Goal: Task Accomplishment & Management: Use online tool/utility

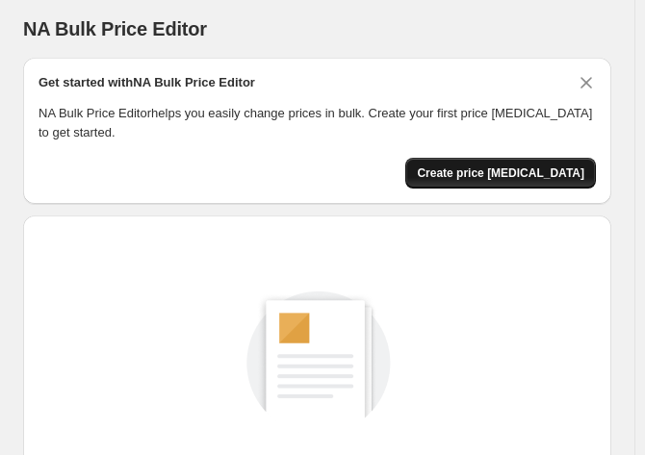
click at [510, 173] on span "Create price [MEDICAL_DATA]" at bounding box center [500, 173] width 167 height 15
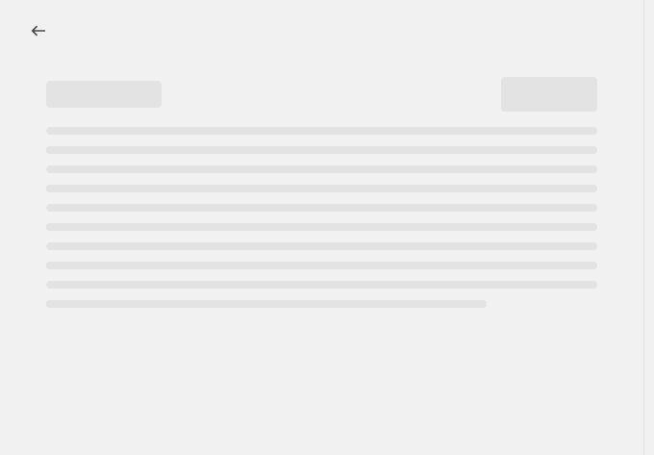
select select "percentage"
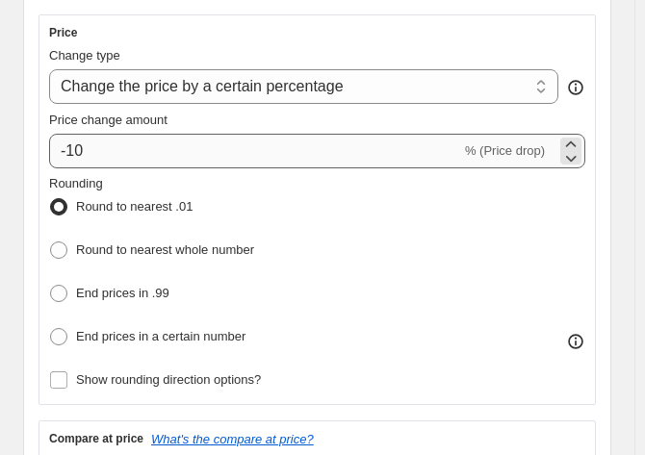
scroll to position [481, 0]
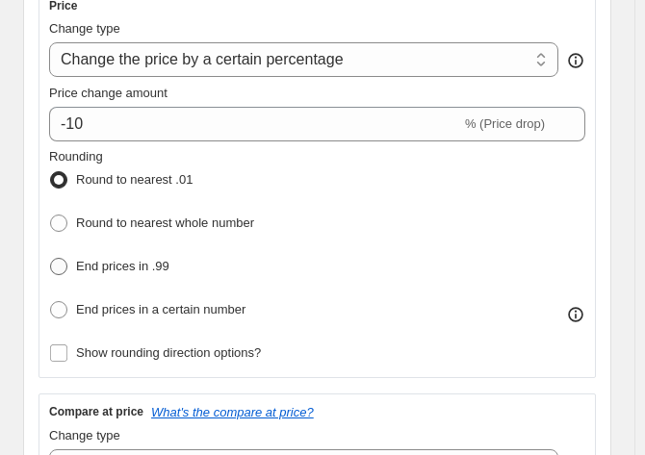
click at [60, 259] on span at bounding box center [58, 266] width 17 height 17
click at [51, 259] on input "End prices in .99" at bounding box center [50, 258] width 1 height 1
radio input "true"
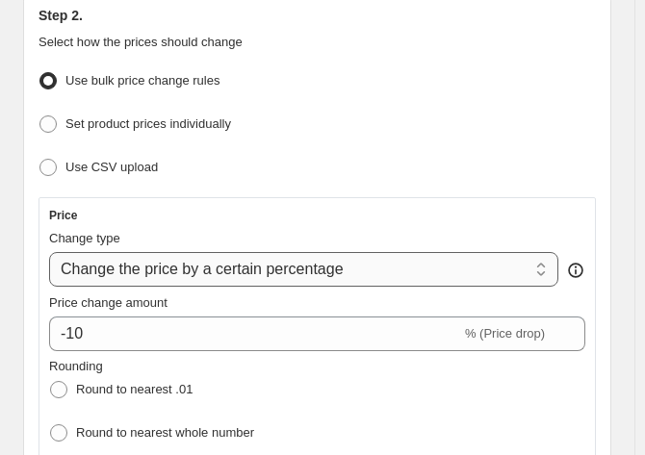
scroll to position [289, 0]
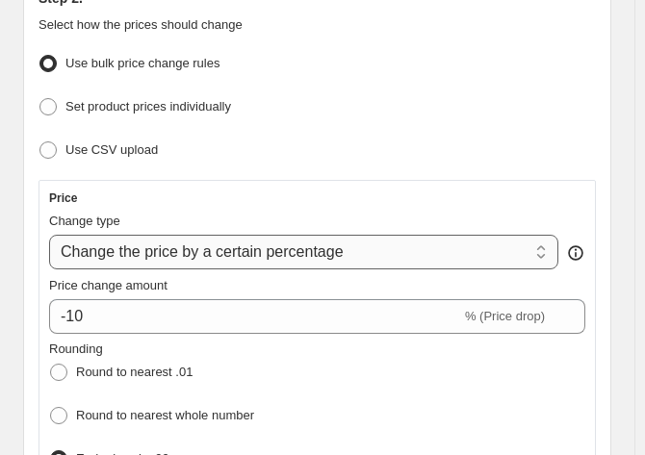
click at [194, 254] on select "Change the price to a certain amount Change the price by a certain amount Chang…" at bounding box center [303, 252] width 509 height 35
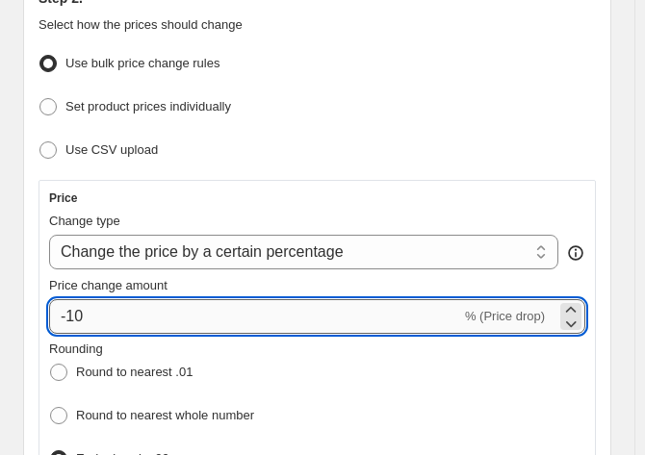
click at [239, 308] on input "-10" at bounding box center [255, 316] width 412 height 35
click at [239, 309] on input "-10" at bounding box center [255, 316] width 412 height 35
click at [71, 316] on input "-10" at bounding box center [255, 316] width 412 height 35
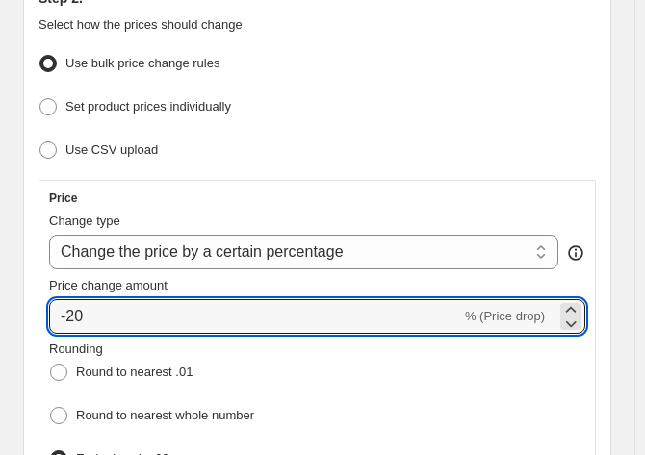
type input "-20"
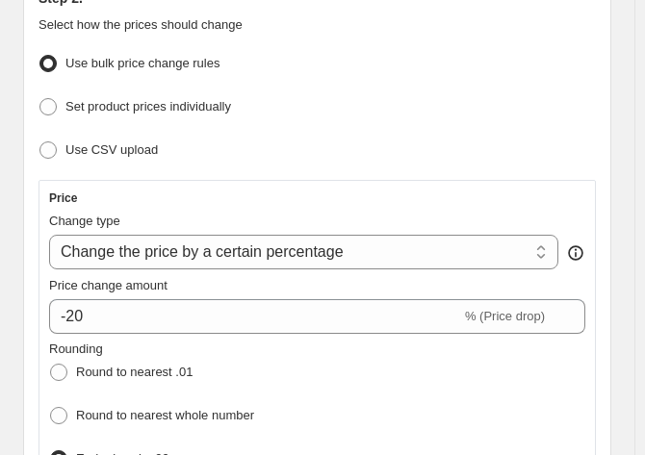
click at [386, 350] on div "Rounding Round to nearest .01 Round to nearest whole number End prices in .99 E…" at bounding box center [317, 428] width 536 height 177
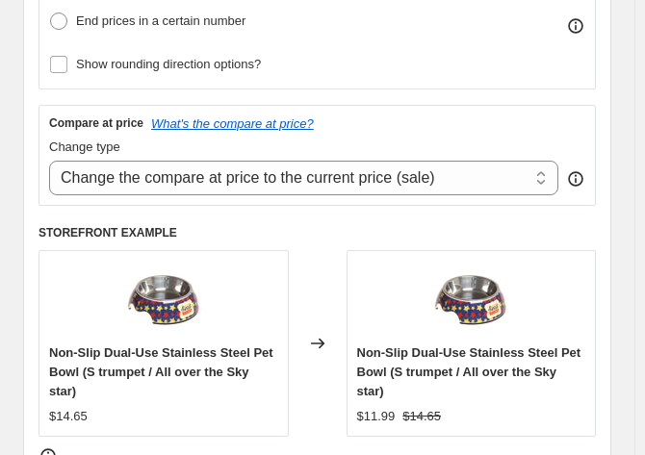
scroll to position [674, 0]
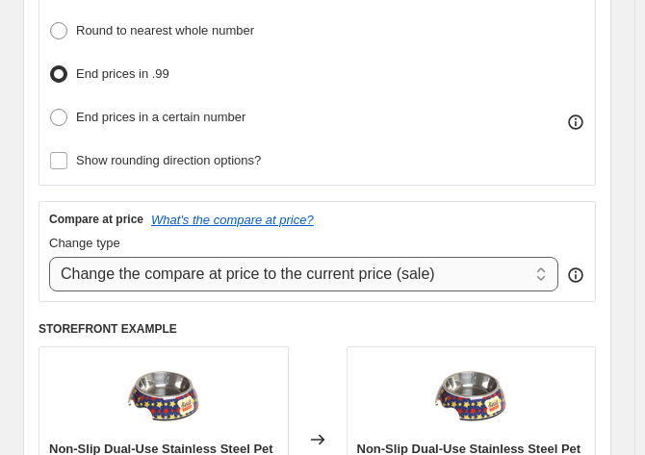
click at [266, 270] on select "Change the compare at price to the current price (sale) Change the compare at p…" at bounding box center [303, 274] width 509 height 35
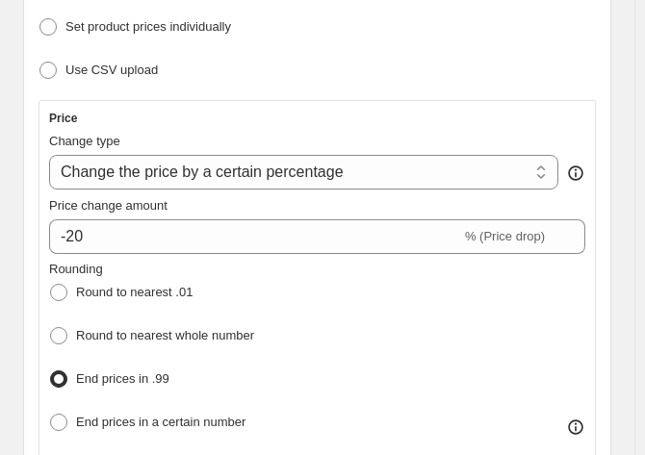
scroll to position [481, 0]
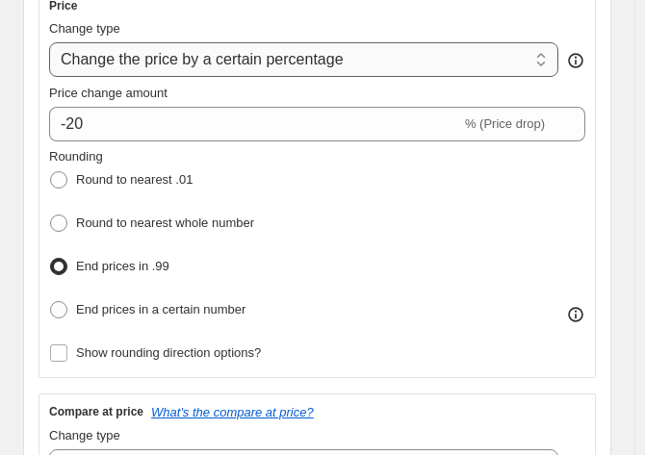
click at [329, 66] on select "Change the price to a certain amount Change the price by a certain amount Chang…" at bounding box center [303, 59] width 509 height 35
select select "pc"
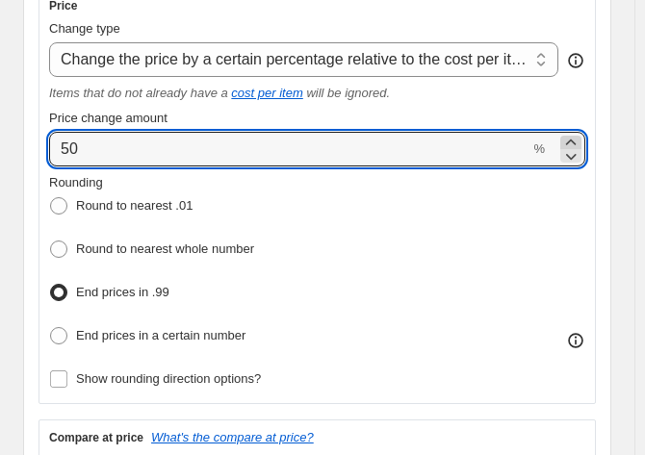
click at [577, 140] on icon at bounding box center [571, 143] width 11 height 6
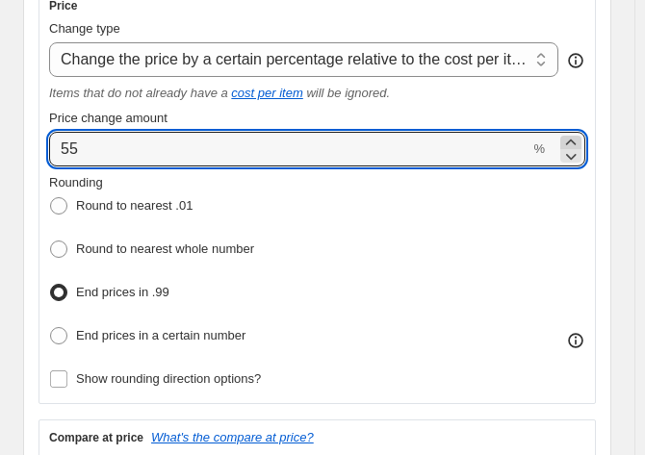
click at [577, 140] on icon at bounding box center [571, 143] width 11 height 6
type input "56"
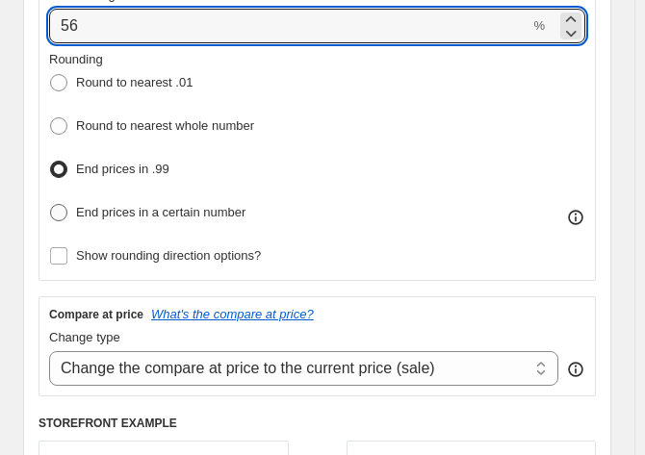
scroll to position [577, 0]
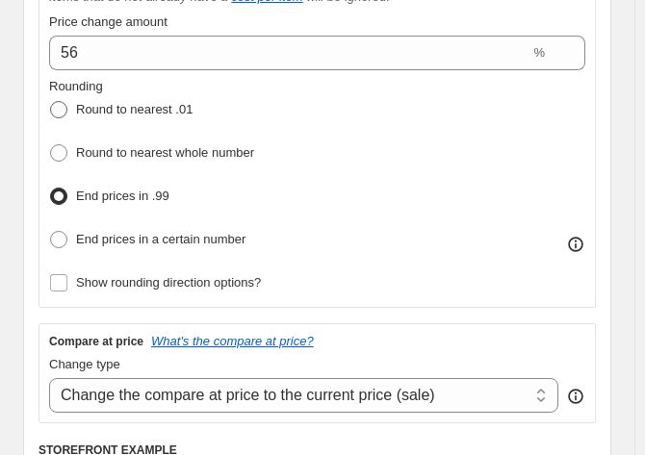
click at [74, 103] on label "Round to nearest .01" at bounding box center [120, 109] width 143 height 27
click at [51, 102] on input "Round to nearest .01" at bounding box center [50, 101] width 1 height 1
radio input "true"
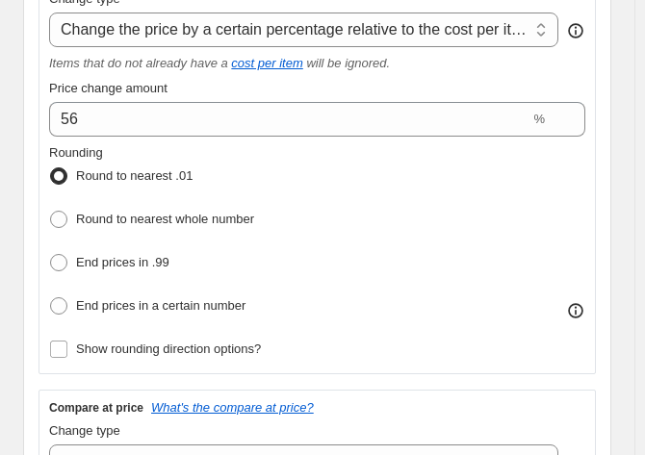
scroll to position [481, 0]
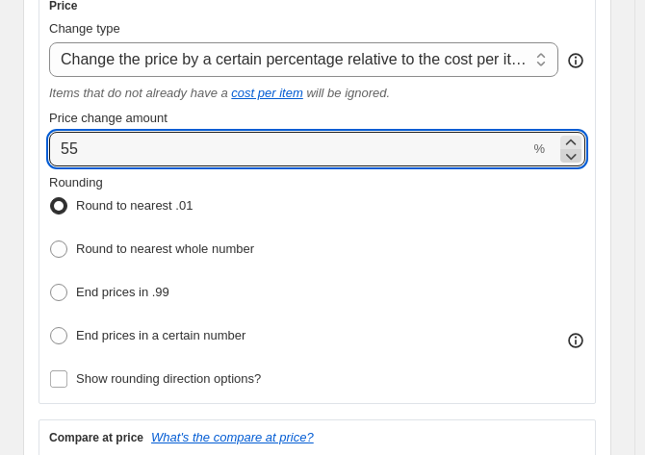
click at [579, 149] on icon at bounding box center [570, 155] width 19 height 19
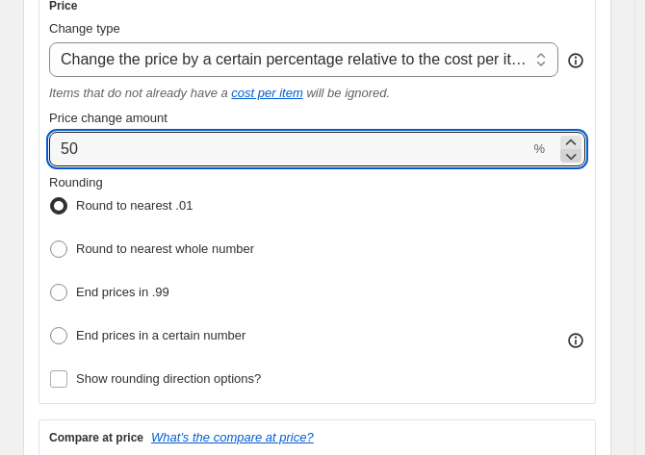
click at [579, 149] on icon at bounding box center [570, 155] width 19 height 19
click at [574, 150] on icon at bounding box center [570, 155] width 19 height 19
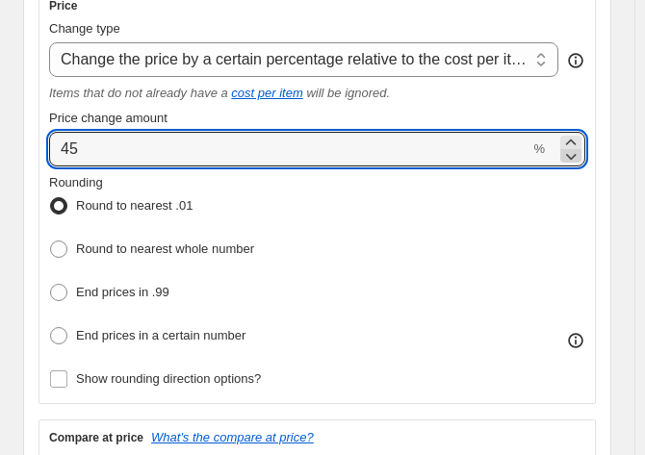
click at [574, 150] on icon at bounding box center [570, 155] width 19 height 19
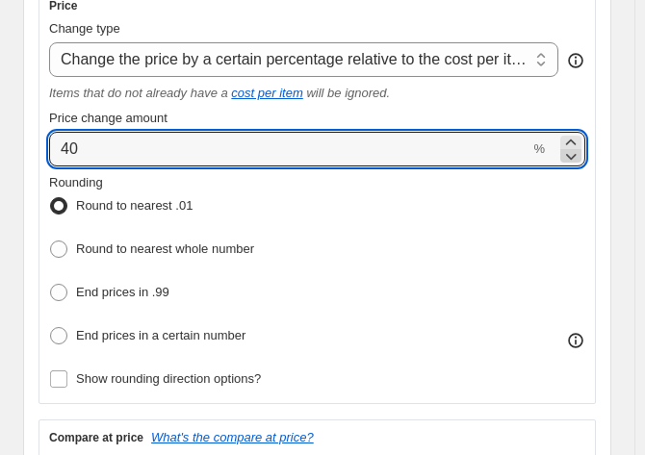
click at [574, 150] on icon at bounding box center [570, 155] width 19 height 19
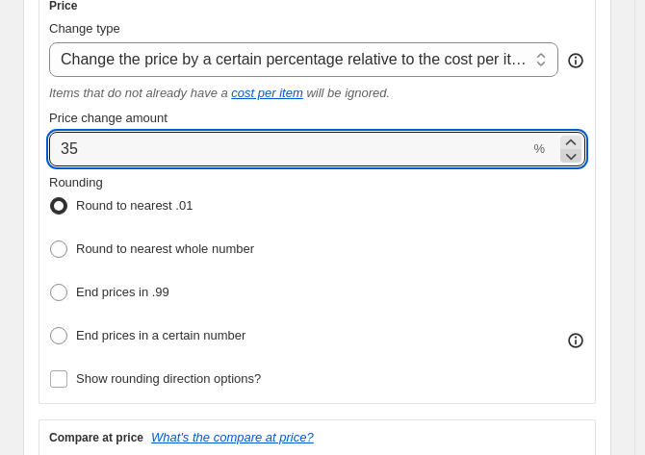
click at [574, 150] on icon at bounding box center [570, 155] width 19 height 19
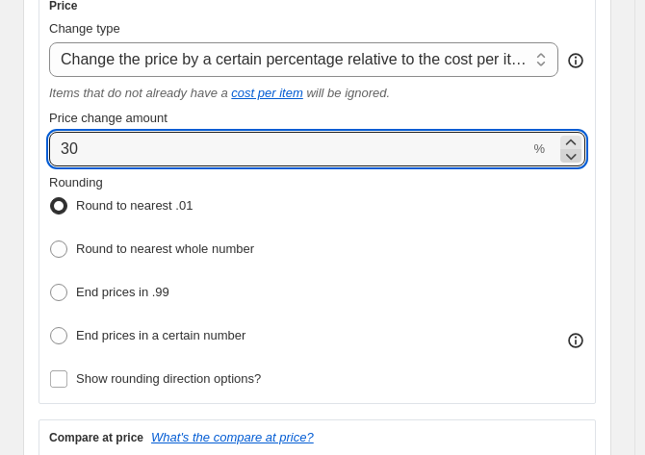
click at [574, 150] on icon at bounding box center [570, 155] width 19 height 19
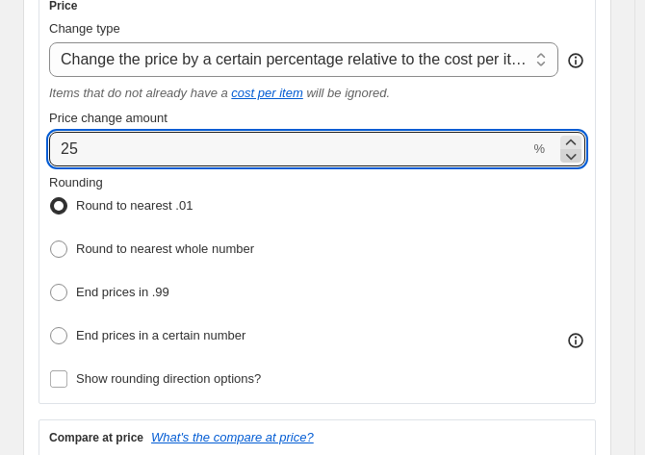
click at [574, 150] on icon at bounding box center [570, 155] width 19 height 19
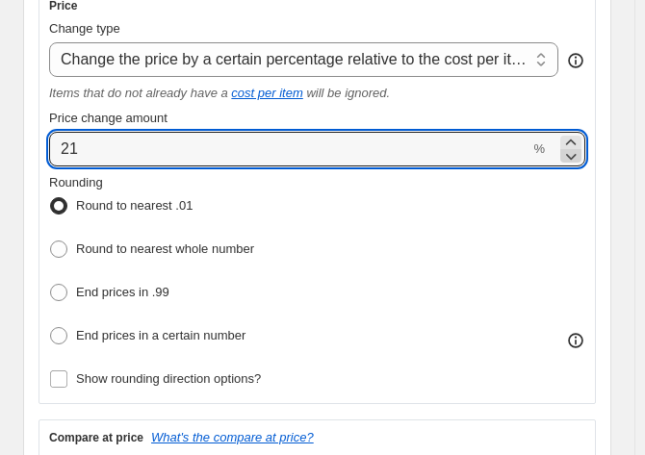
type input "20"
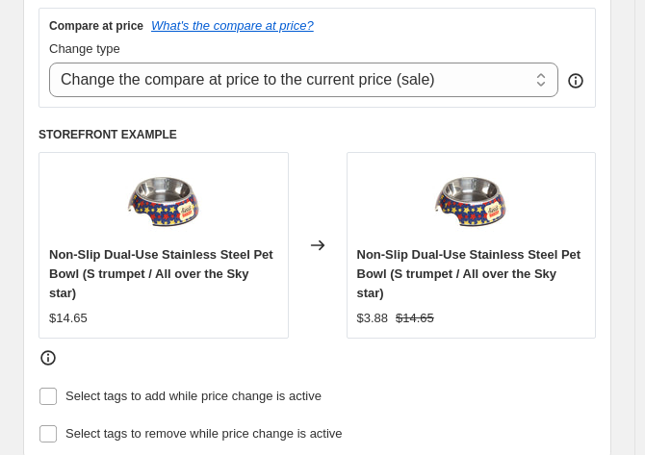
scroll to position [866, 0]
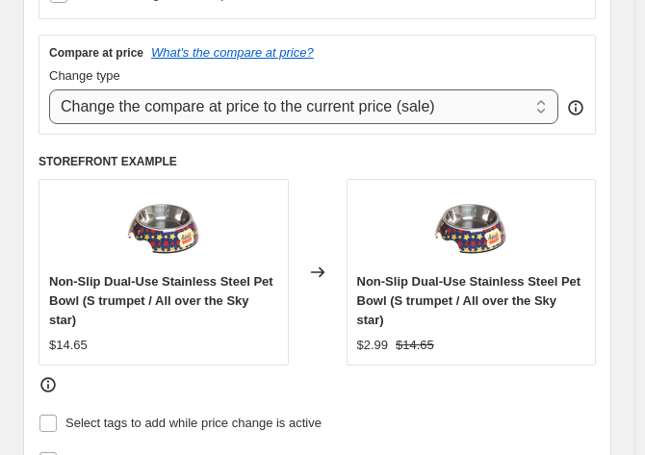
click at [314, 97] on select "Change the compare at price to the current price (sale) Change the compare at p…" at bounding box center [303, 107] width 509 height 35
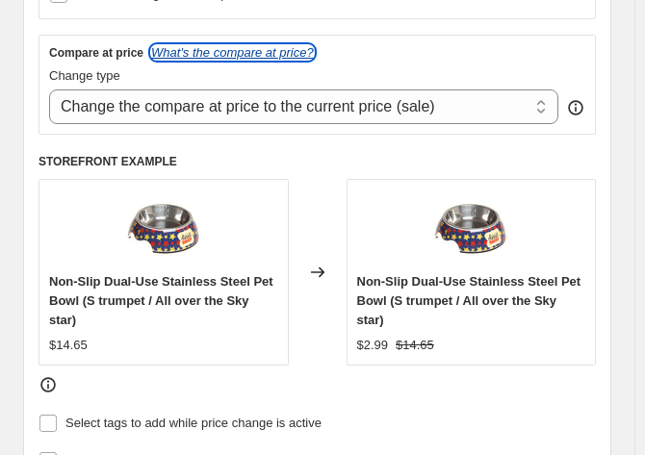
click at [245, 49] on icon "What's the compare at price?" at bounding box center [232, 52] width 163 height 14
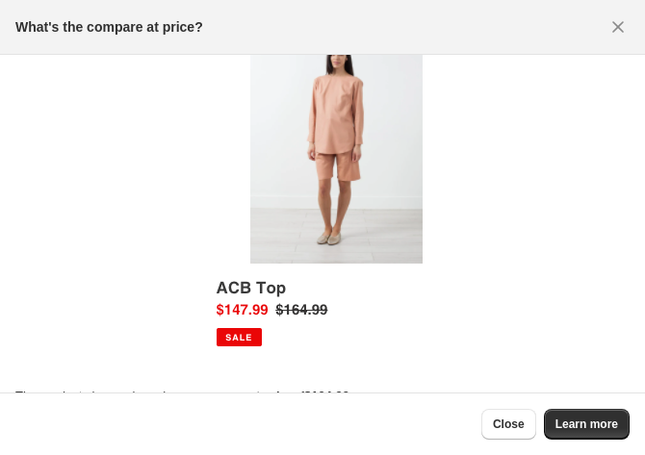
scroll to position [80, 0]
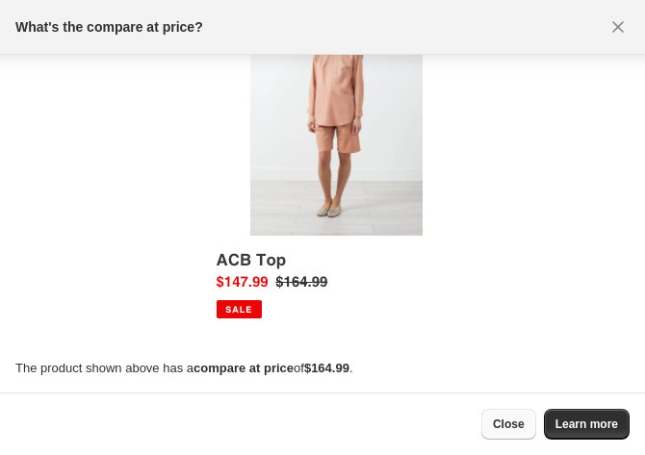
click at [508, 419] on span "Close" at bounding box center [509, 424] width 32 height 15
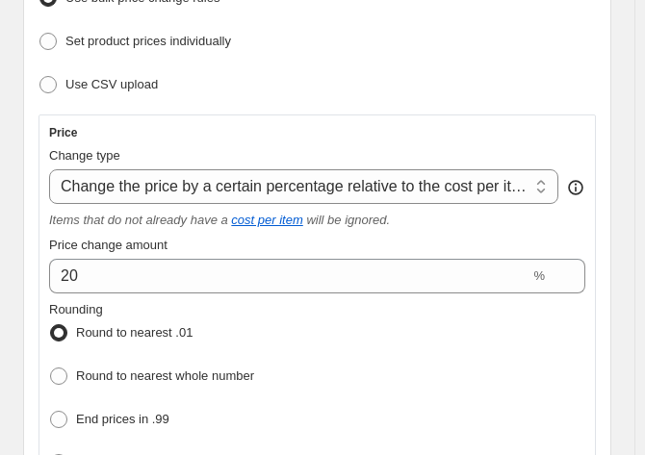
scroll to position [385, 0]
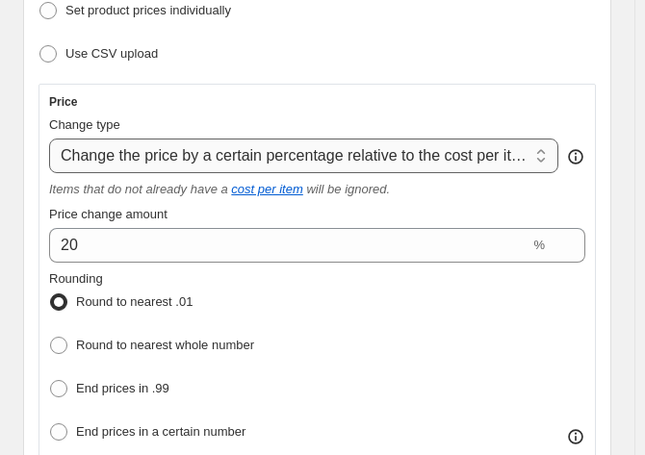
click at [277, 140] on select "Change the price to a certain amount Change the price by a certain amount Chang…" at bounding box center [303, 156] width 509 height 35
select select "percentage"
click at [49, 139] on select "Change the price to a certain amount Change the price by a certain amount Chang…" at bounding box center [303, 156] width 509 height 35
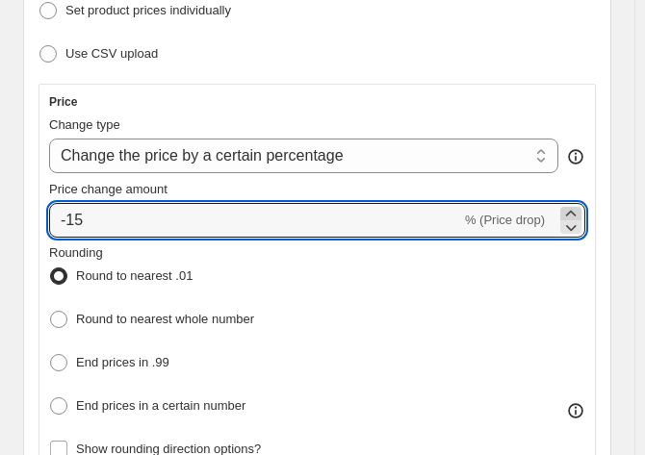
click at [575, 209] on icon at bounding box center [570, 213] width 19 height 19
click at [579, 206] on icon at bounding box center [570, 213] width 19 height 19
type input "-12"
click at [581, 245] on div "Rounding Round to nearest .01 Round to nearest whole number End prices in .99 E…" at bounding box center [317, 332] width 536 height 177
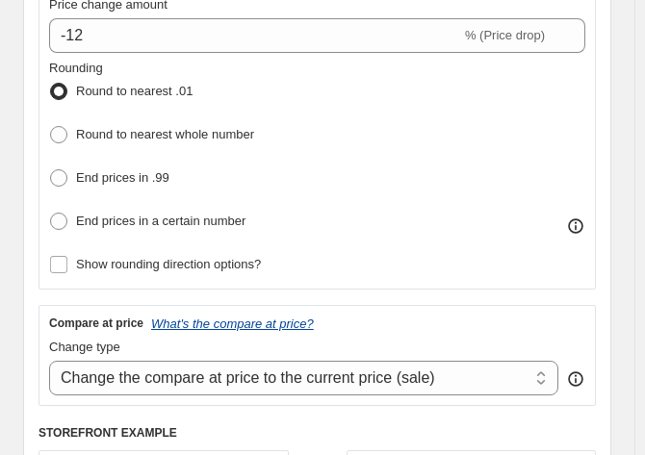
scroll to position [577, 0]
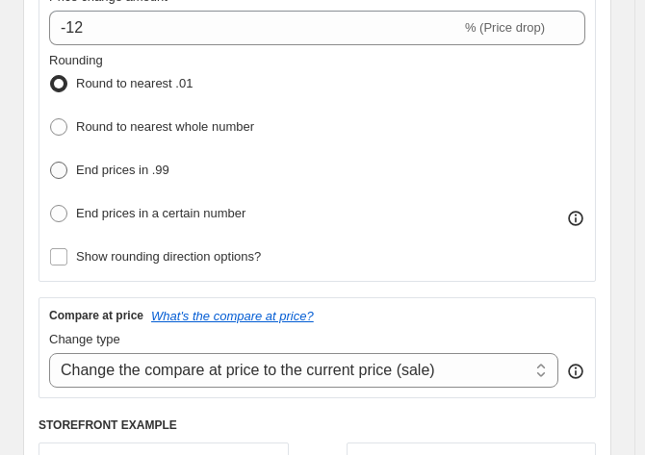
click at [98, 163] on span "End prices in .99" at bounding box center [122, 170] width 93 height 14
click at [51, 162] on input "End prices in .99" at bounding box center [50, 162] width 1 height 1
radio input "true"
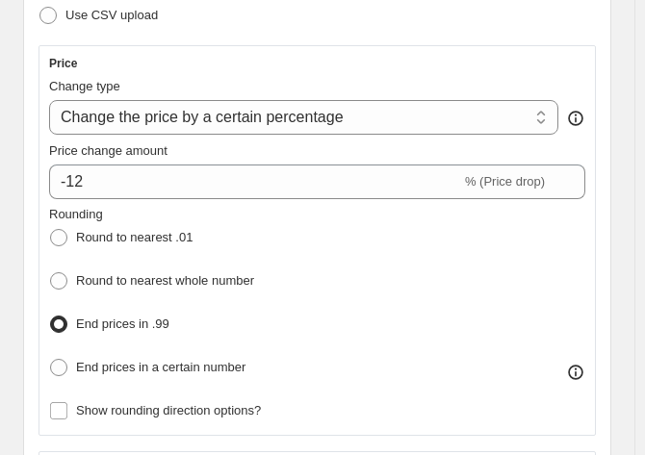
scroll to position [289, 0]
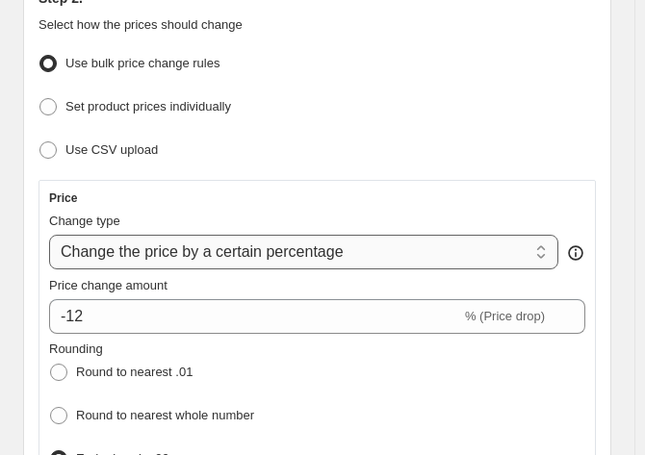
click at [554, 249] on select "Change the price to a certain amount Change the price by a certain amount Chang…" at bounding box center [303, 252] width 509 height 35
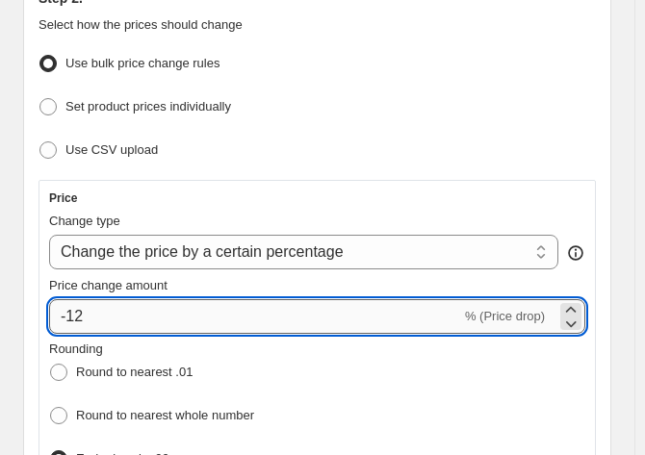
click at [458, 317] on input "-12" at bounding box center [255, 316] width 412 height 35
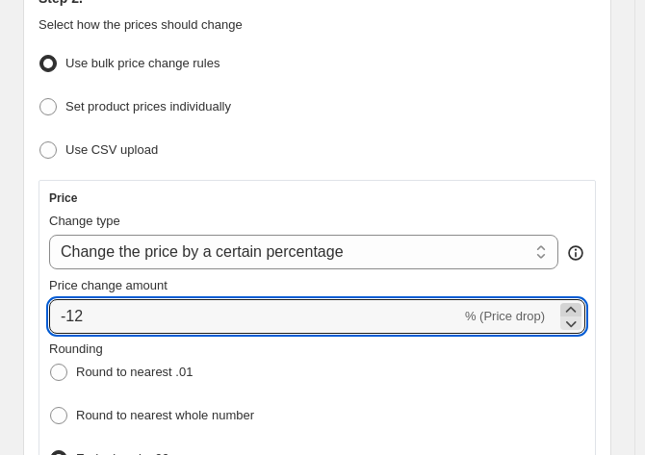
click at [577, 306] on icon at bounding box center [571, 309] width 11 height 6
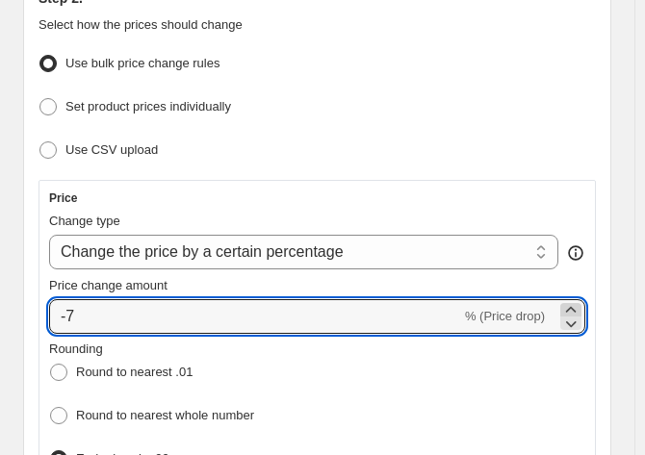
click at [577, 306] on icon at bounding box center [571, 309] width 11 height 6
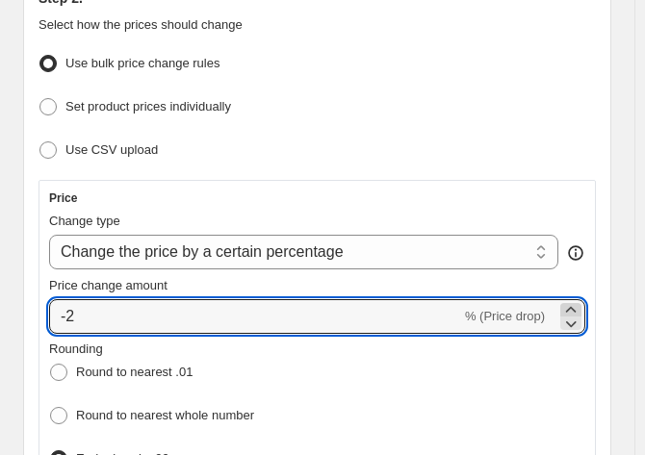
click at [577, 306] on icon at bounding box center [571, 309] width 11 height 6
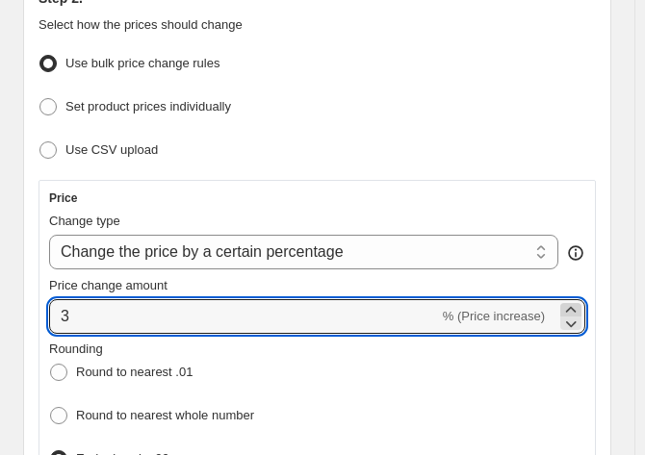
click at [577, 306] on icon at bounding box center [571, 309] width 11 height 6
click at [577, 321] on icon at bounding box center [571, 324] width 11 height 6
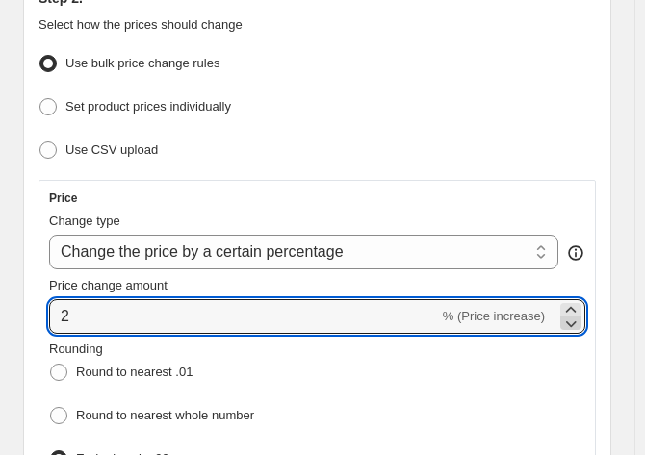
click at [577, 321] on icon at bounding box center [571, 324] width 11 height 6
click at [579, 318] on icon at bounding box center [570, 323] width 19 height 19
click at [579, 317] on icon at bounding box center [570, 323] width 19 height 19
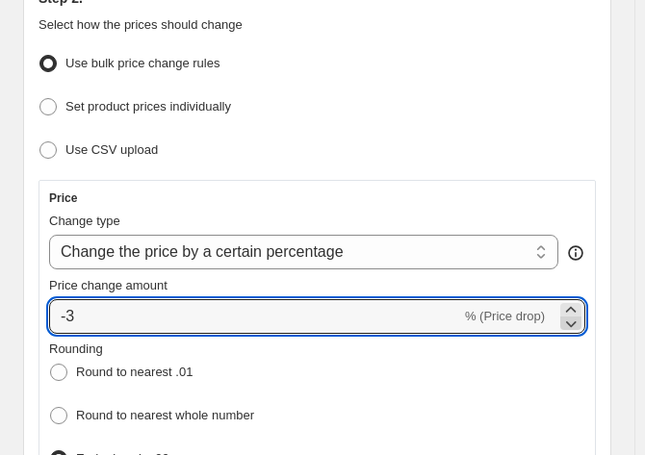
click at [580, 314] on icon at bounding box center [570, 323] width 19 height 19
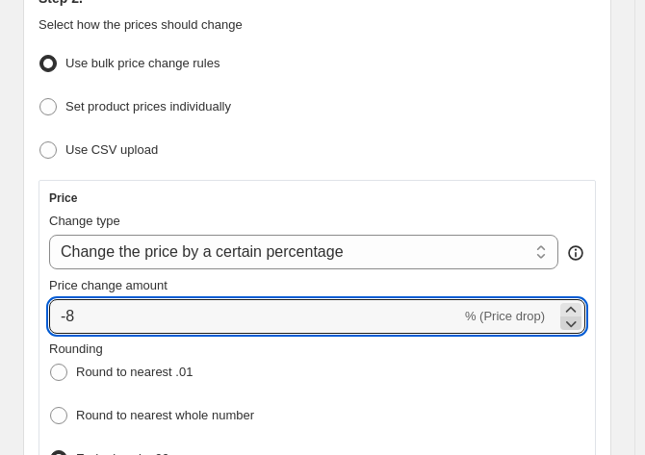
click at [580, 314] on icon at bounding box center [570, 323] width 19 height 19
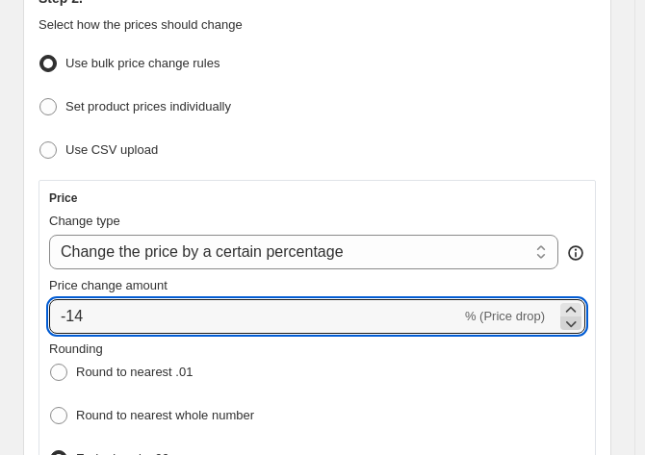
click at [580, 314] on icon at bounding box center [570, 323] width 19 height 19
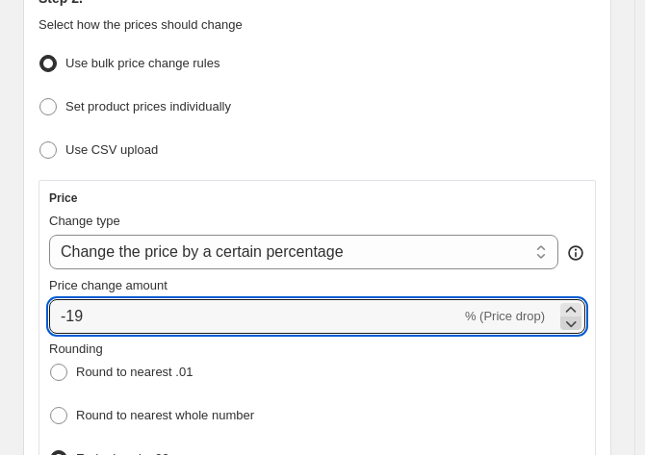
click at [580, 314] on icon at bounding box center [570, 323] width 19 height 19
click at [580, 300] on icon at bounding box center [570, 309] width 19 height 19
type input "-20"
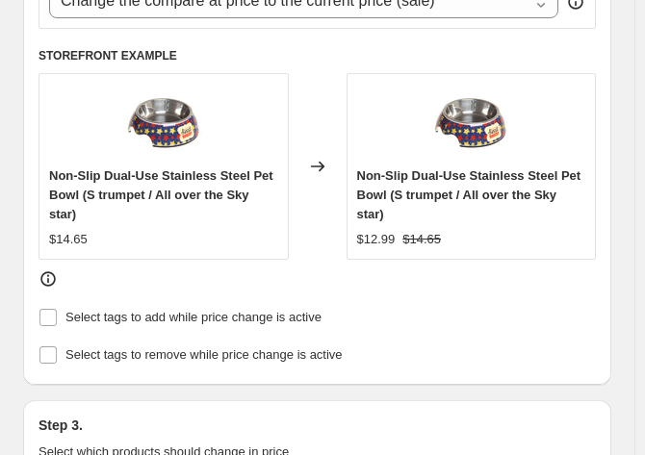
scroll to position [1059, 0]
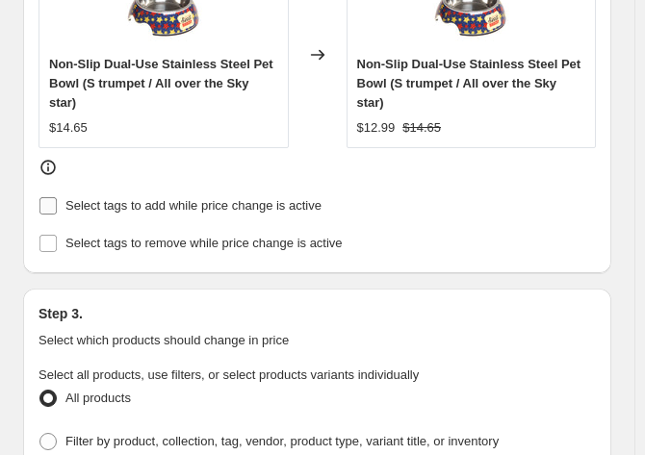
click at [54, 197] on input "Select tags to add while price change is active" at bounding box center [47, 205] width 17 height 17
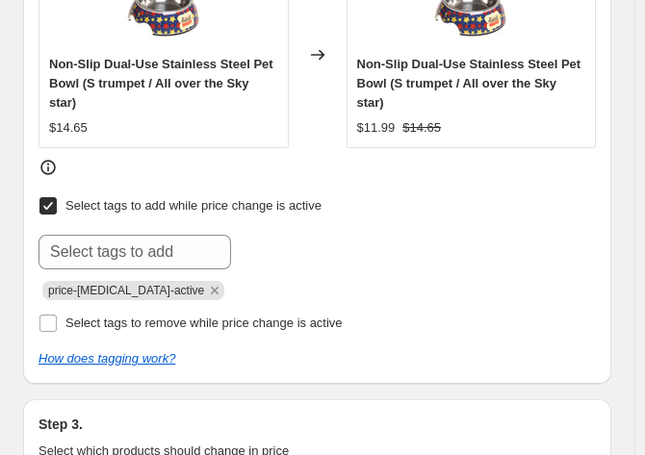
click at [52, 197] on input "Select tags to add while price change is active" at bounding box center [47, 205] width 17 height 17
checkbox input "false"
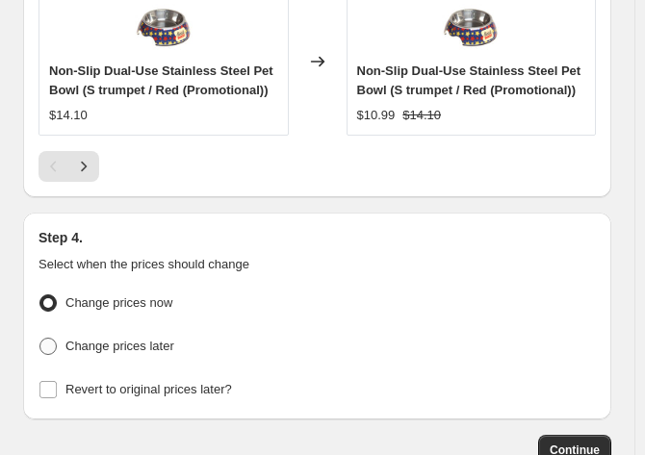
scroll to position [2394, 0]
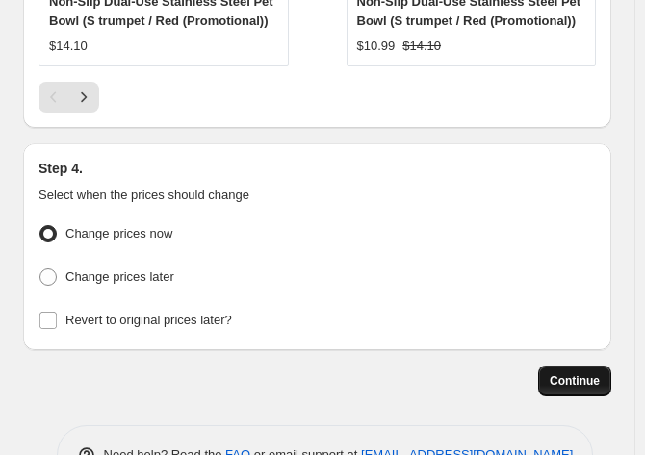
click at [599, 373] on span "Continue" at bounding box center [575, 380] width 50 height 15
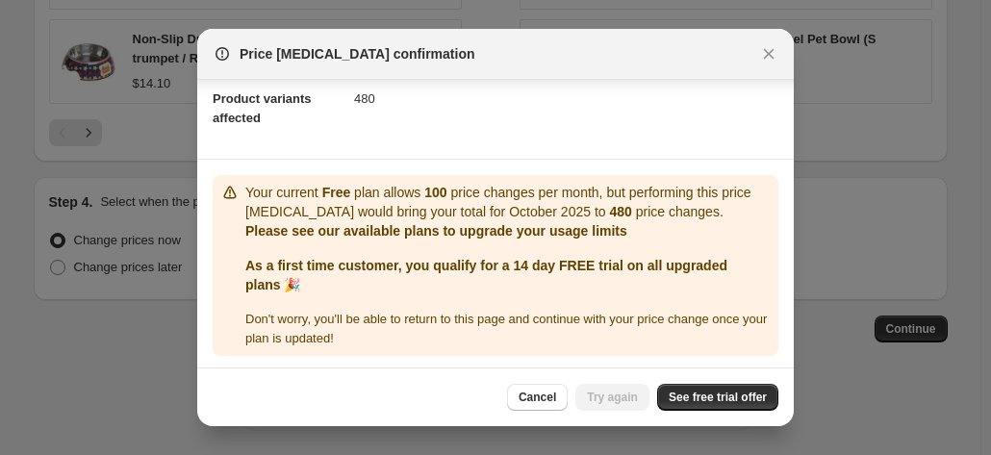
scroll to position [214, 0]
click at [654, 399] on span "See free trial offer" at bounding box center [718, 397] width 98 height 15
